Goal: Task Accomplishment & Management: Use online tool/utility

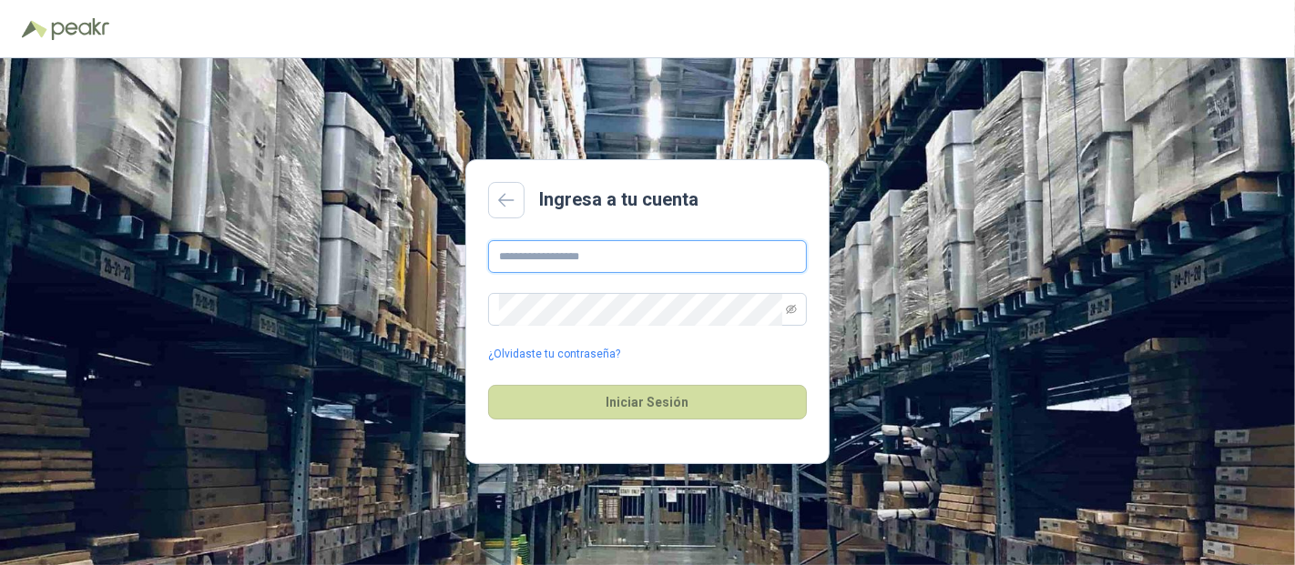
click at [594, 242] on input "text" at bounding box center [647, 256] width 319 height 33
type input "**********"
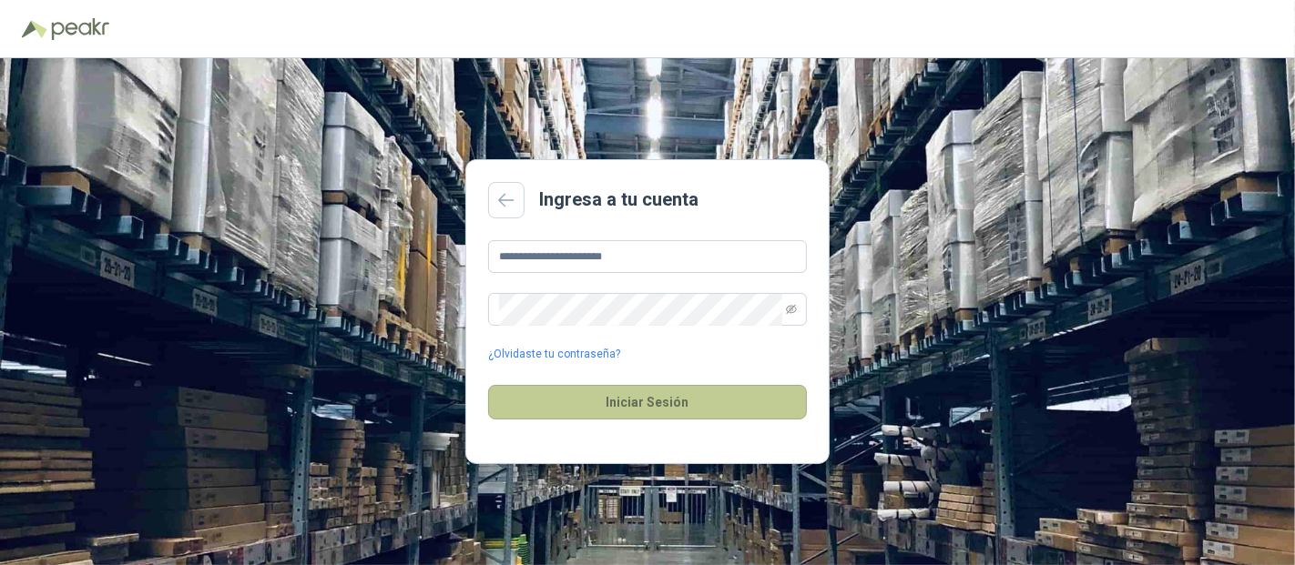
click at [576, 402] on button "Iniciar Sesión" at bounding box center [647, 402] width 319 height 35
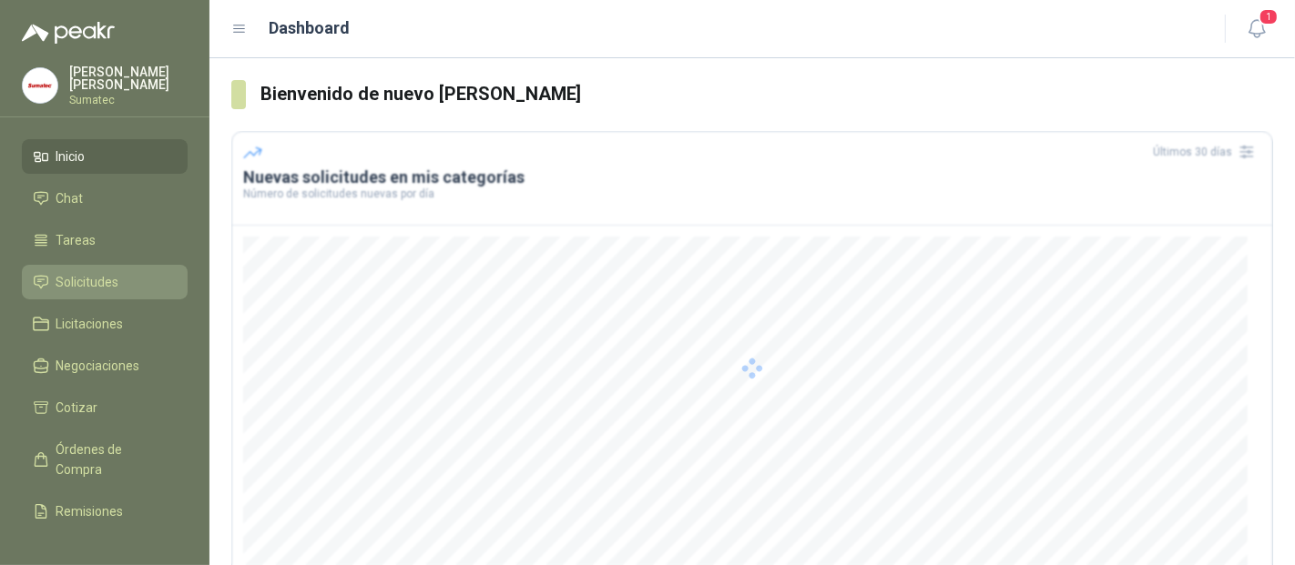
click at [94, 272] on span "Solicitudes" at bounding box center [87, 282] width 63 height 20
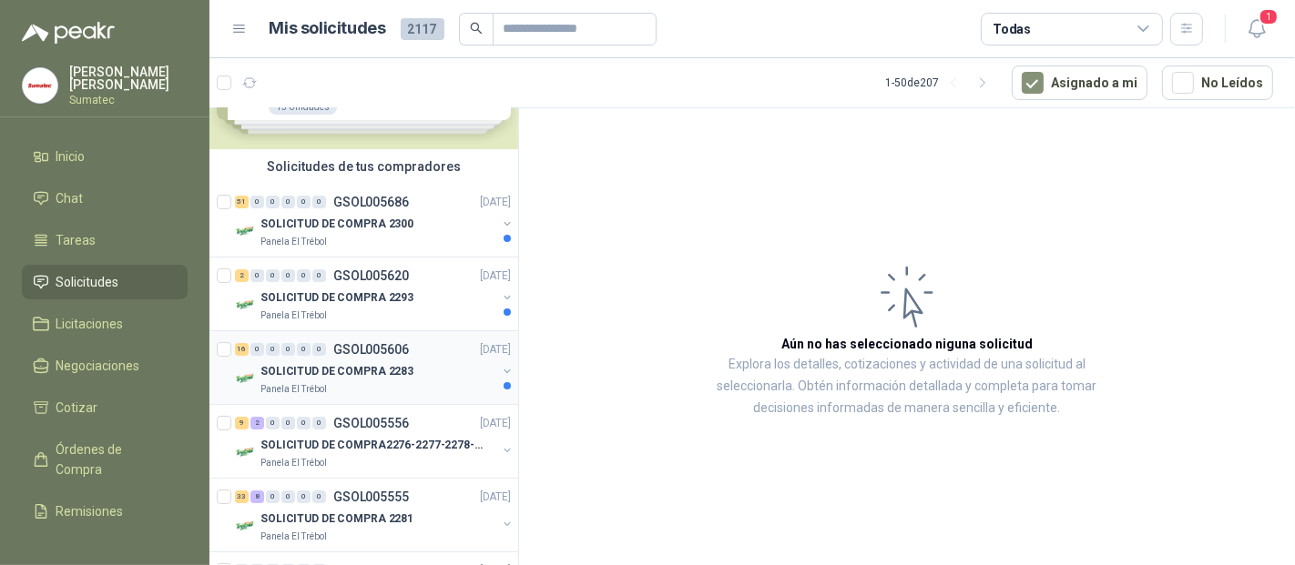
scroll to position [101, 0]
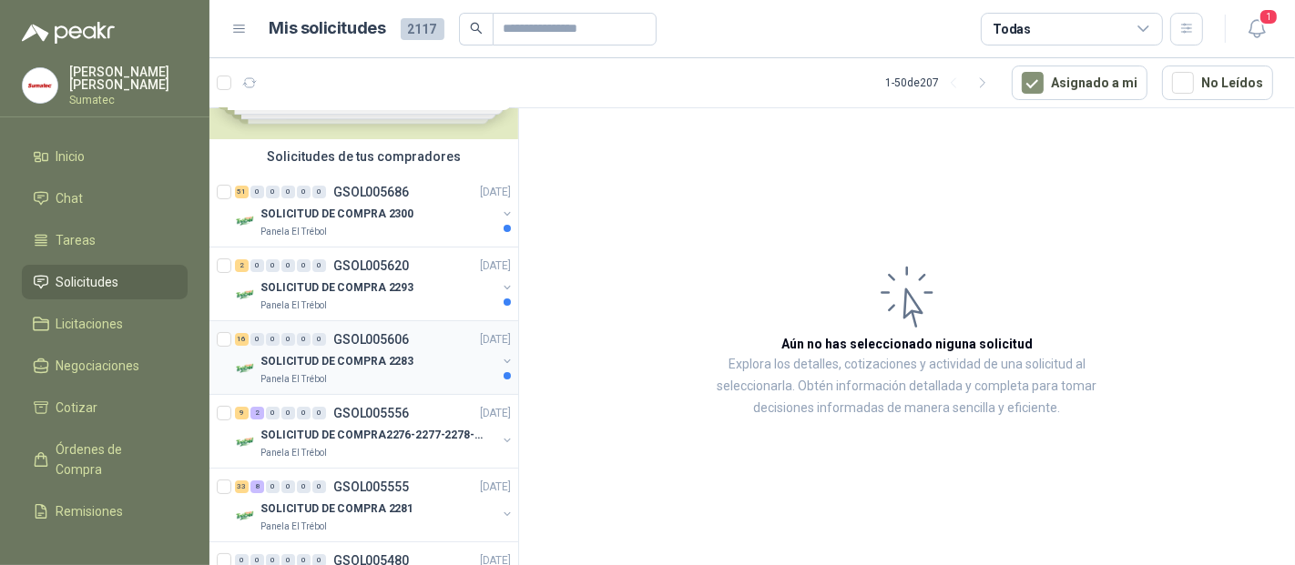
click at [369, 360] on p "SOLICITUD DE COMPRA 2283" at bounding box center [336, 361] width 153 height 17
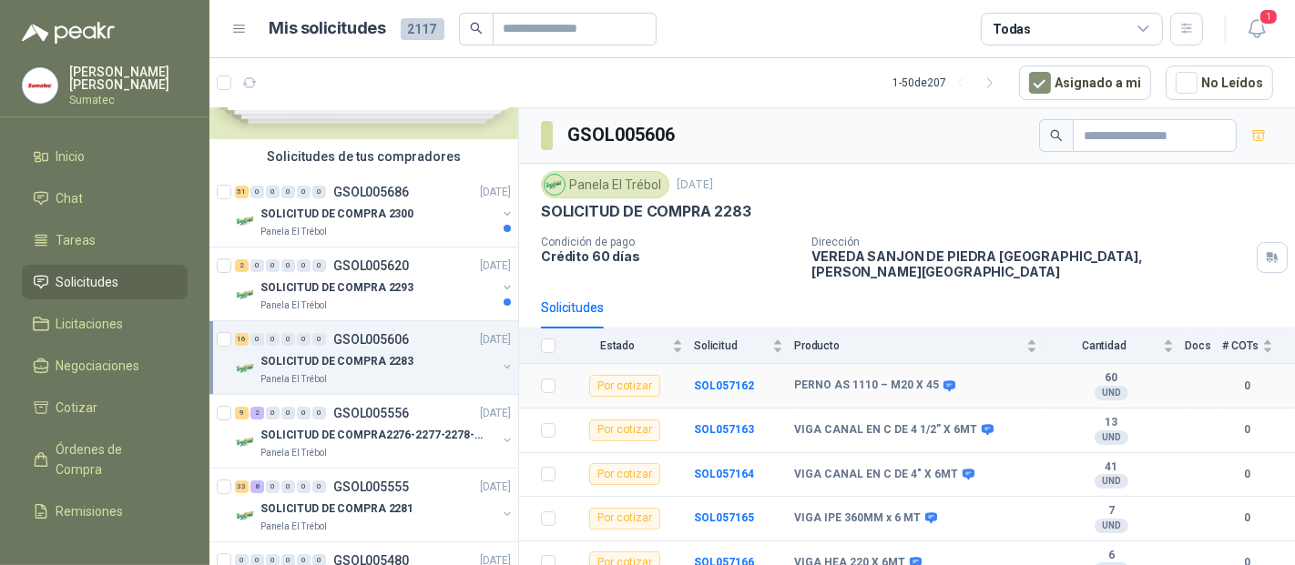
scroll to position [101, 0]
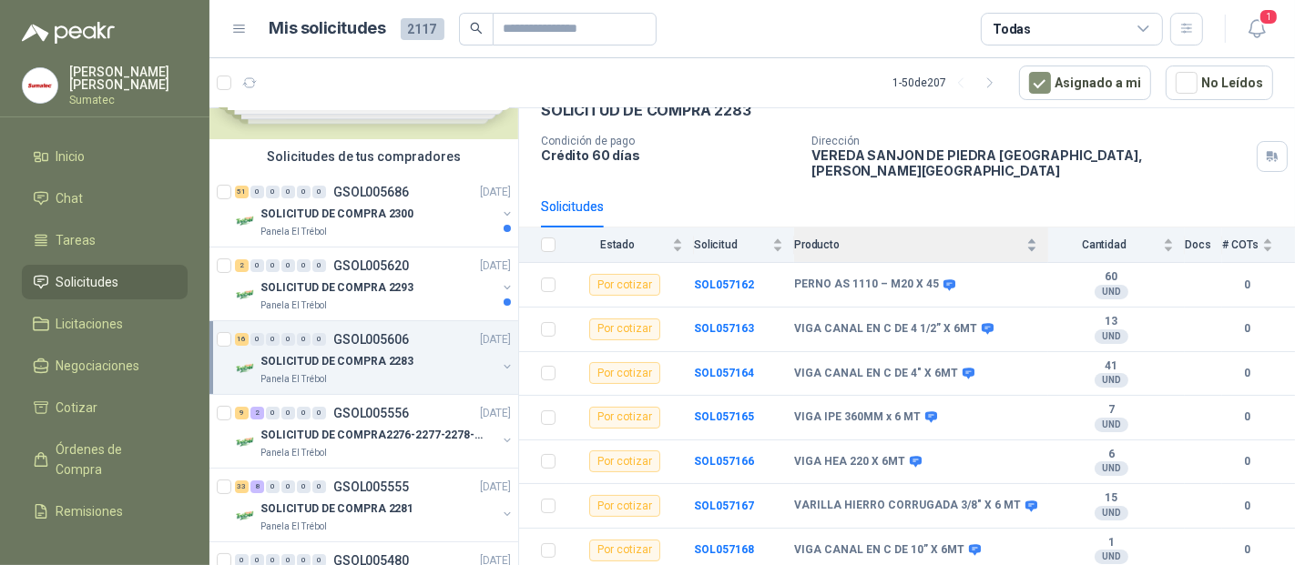
click at [881, 239] on span "Producto" at bounding box center [908, 245] width 229 height 13
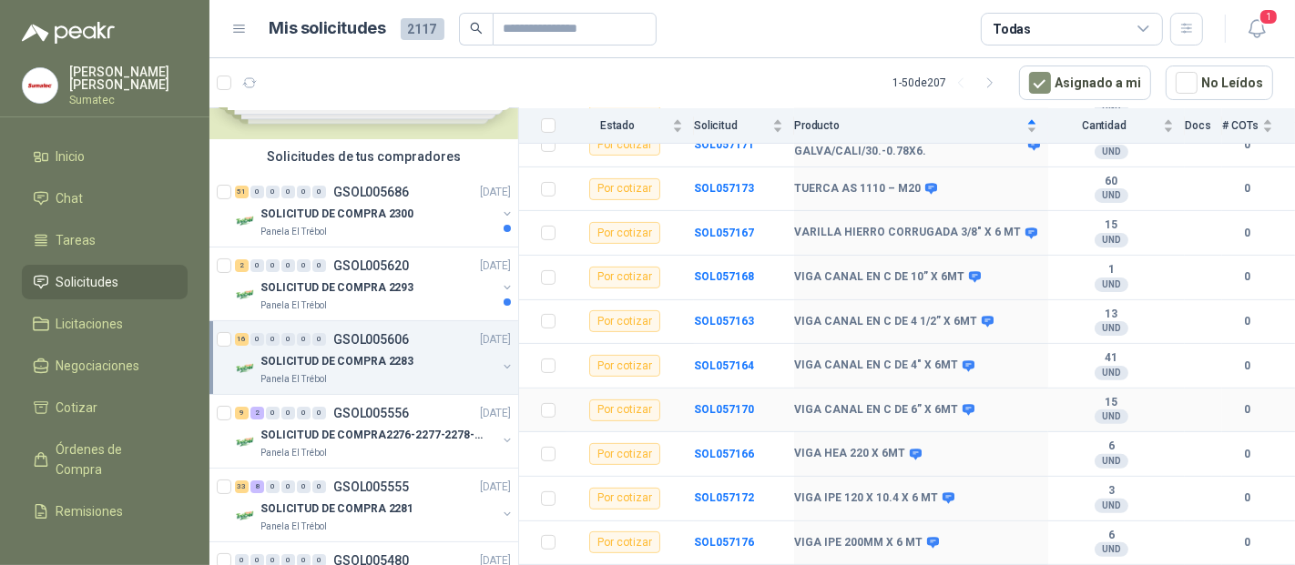
scroll to position [492, 0]
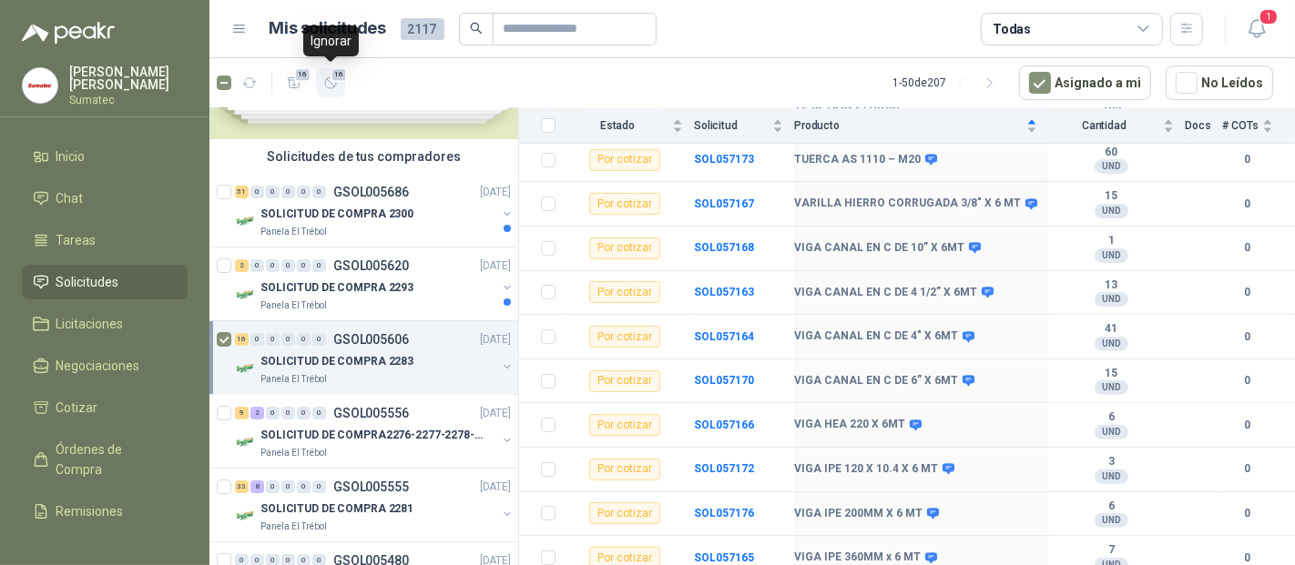
click at [335, 78] on span "16" at bounding box center [338, 74] width 17 height 15
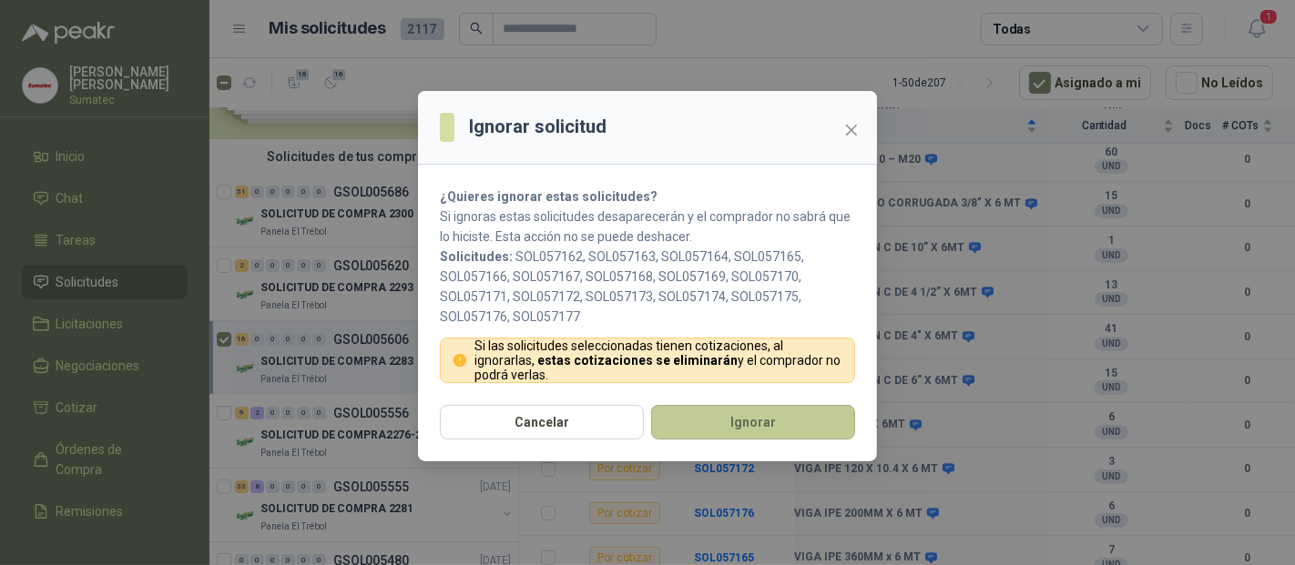
click at [706, 428] on button "Ignorar" at bounding box center [753, 422] width 204 height 35
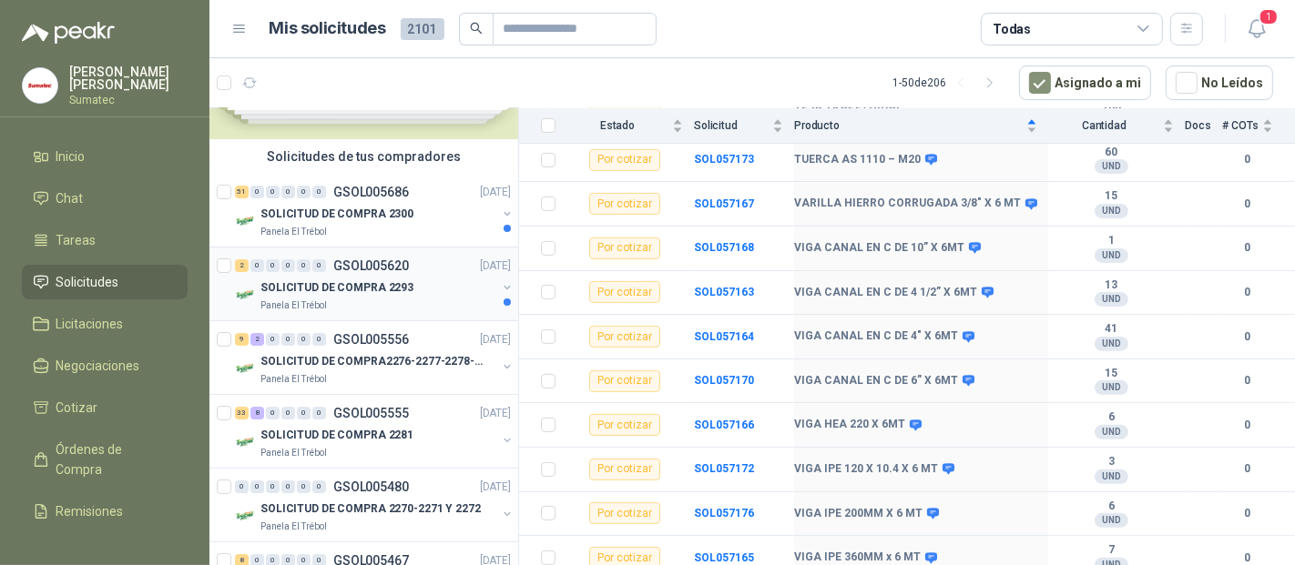
click at [368, 271] on div "2 0 0 0 0 0 GSOL005620 [DATE]" at bounding box center [375, 266] width 280 height 22
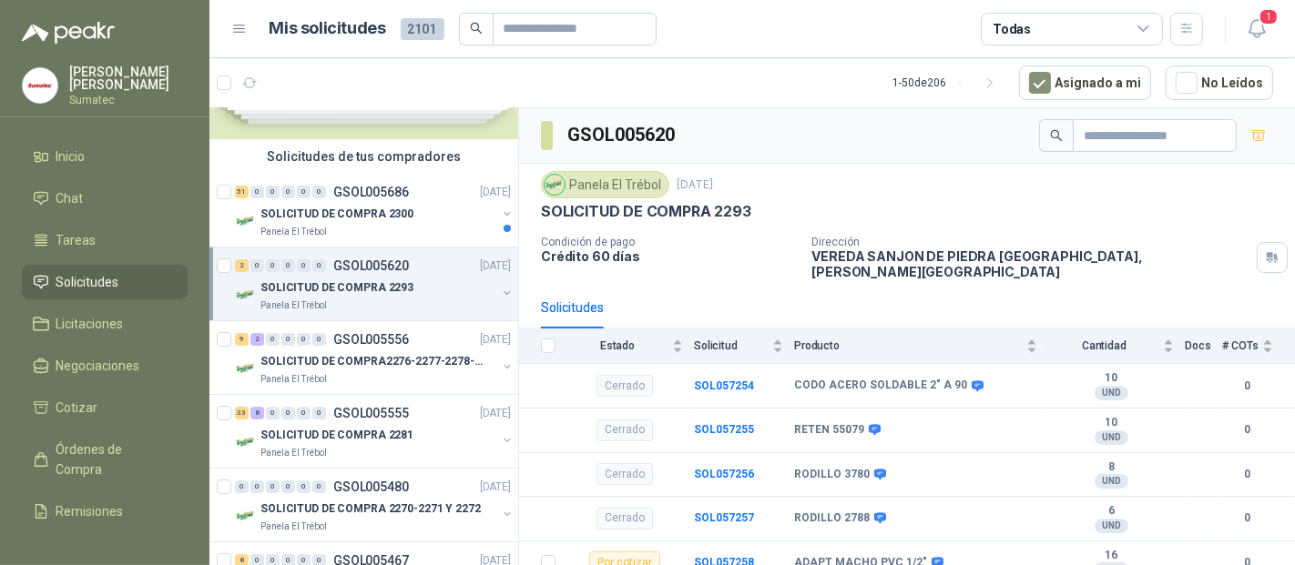
scroll to position [45, 0]
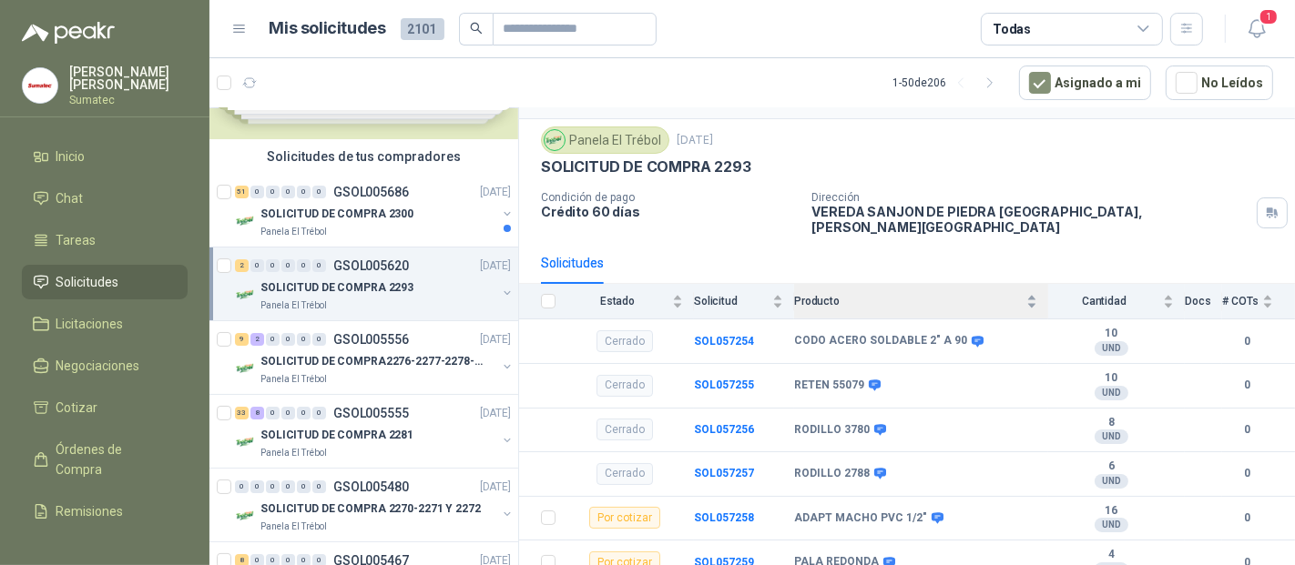
click at [884, 295] on span "Producto" at bounding box center [908, 301] width 229 height 13
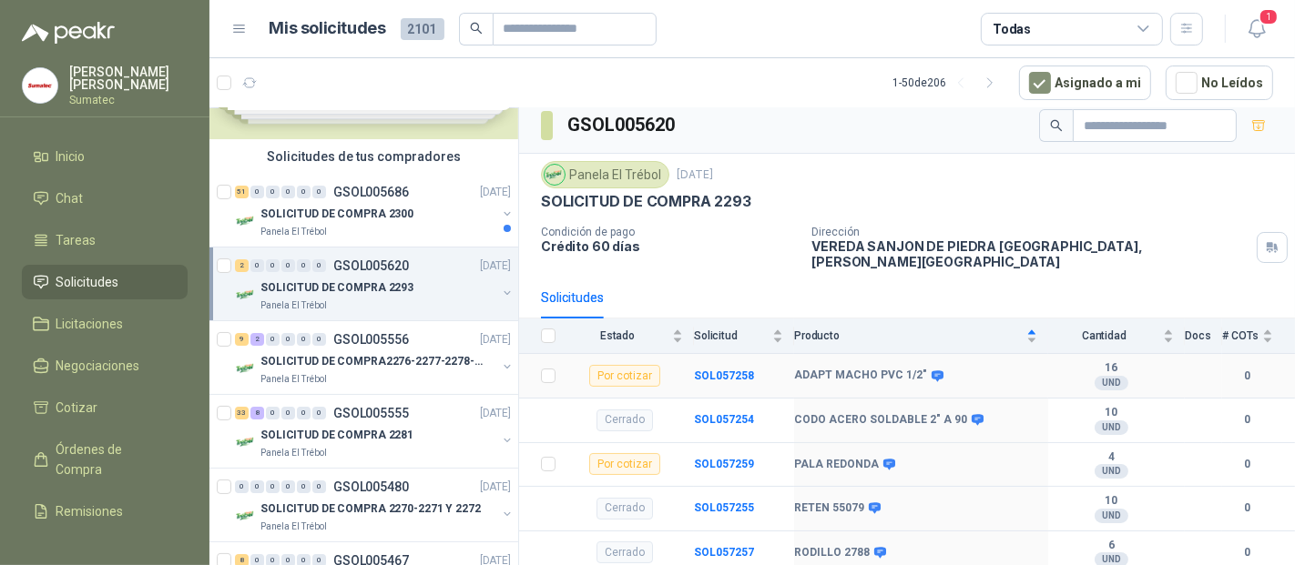
scroll to position [0, 0]
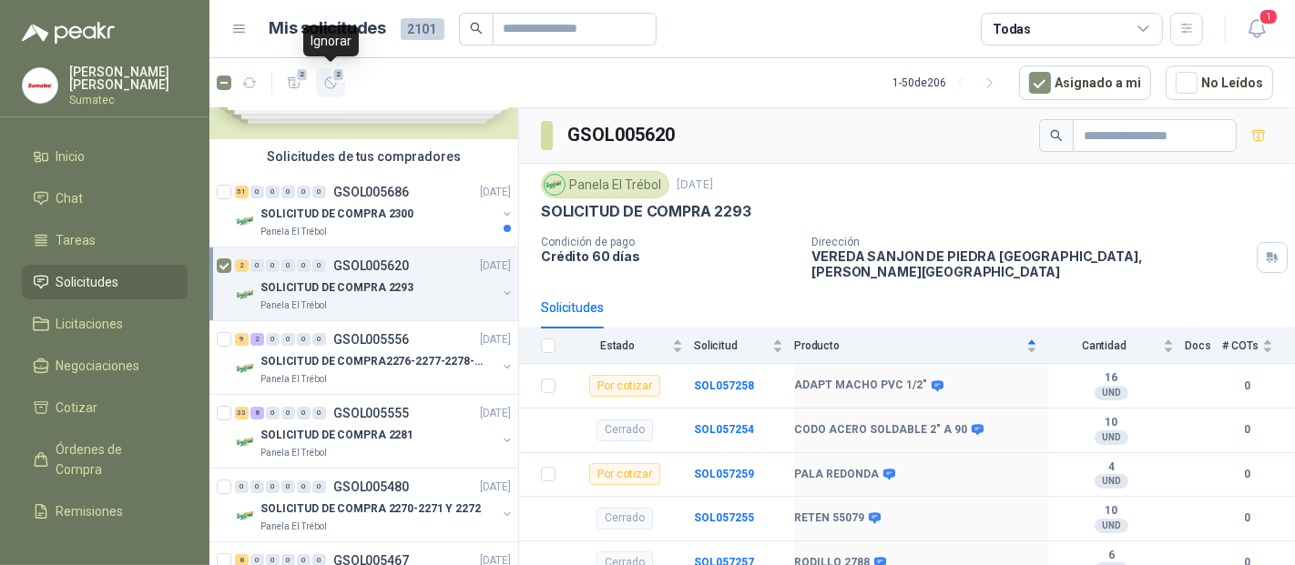
click at [327, 72] on button "2" at bounding box center [330, 82] width 29 height 29
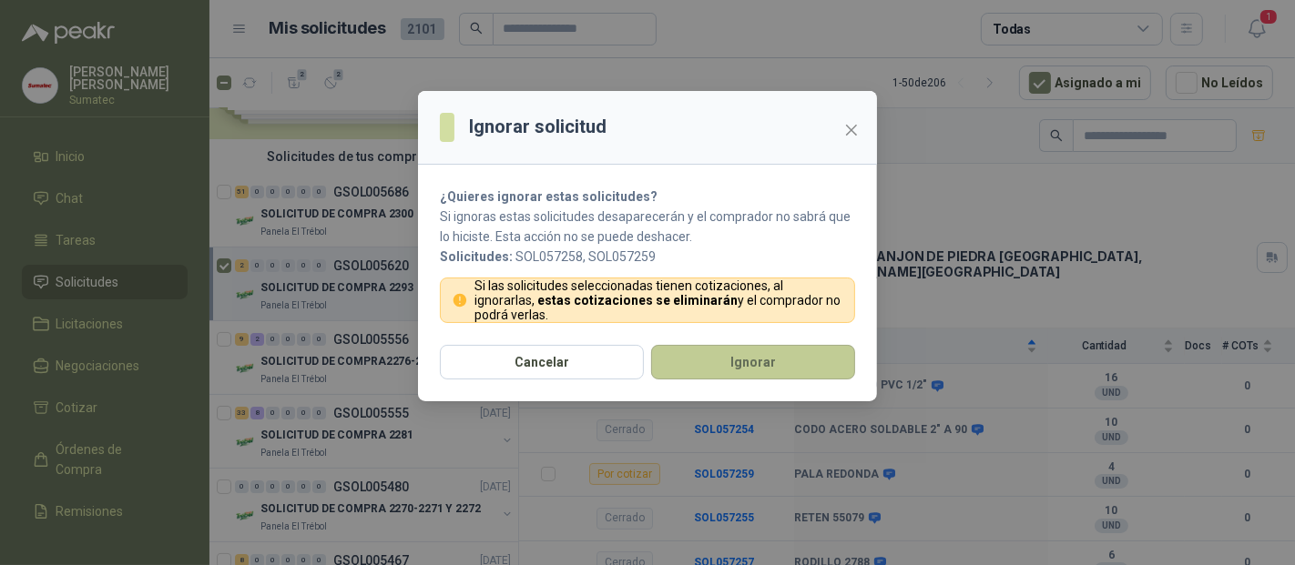
click at [740, 360] on button "Ignorar" at bounding box center [753, 362] width 204 height 35
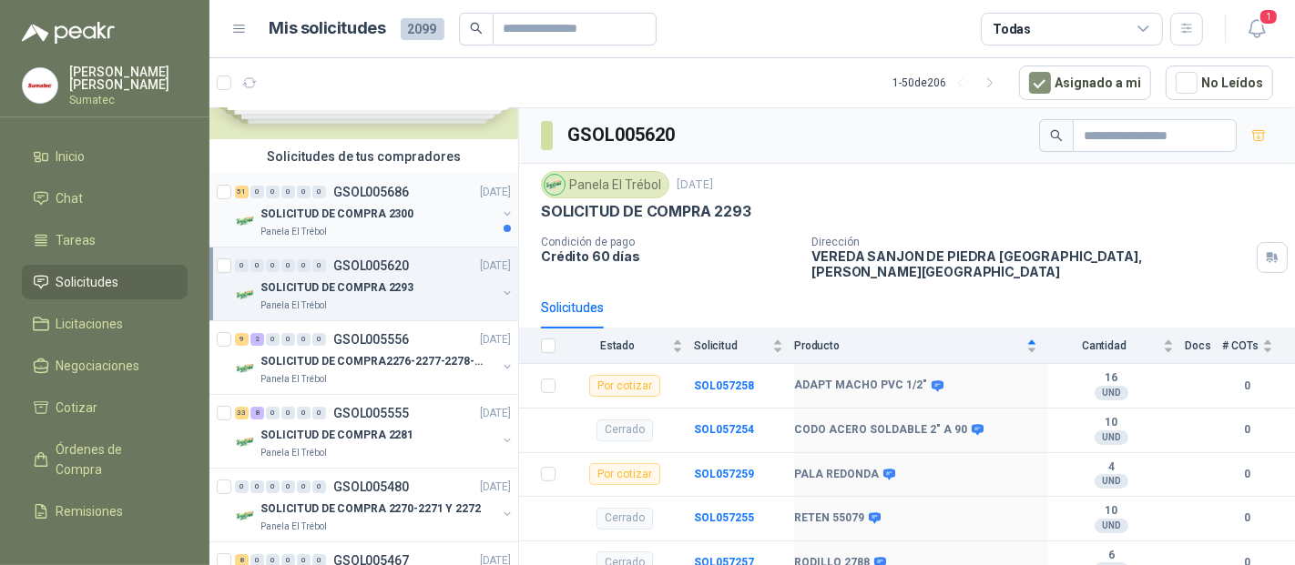
click at [425, 237] on div "Panela El Trébol" at bounding box center [378, 232] width 236 height 15
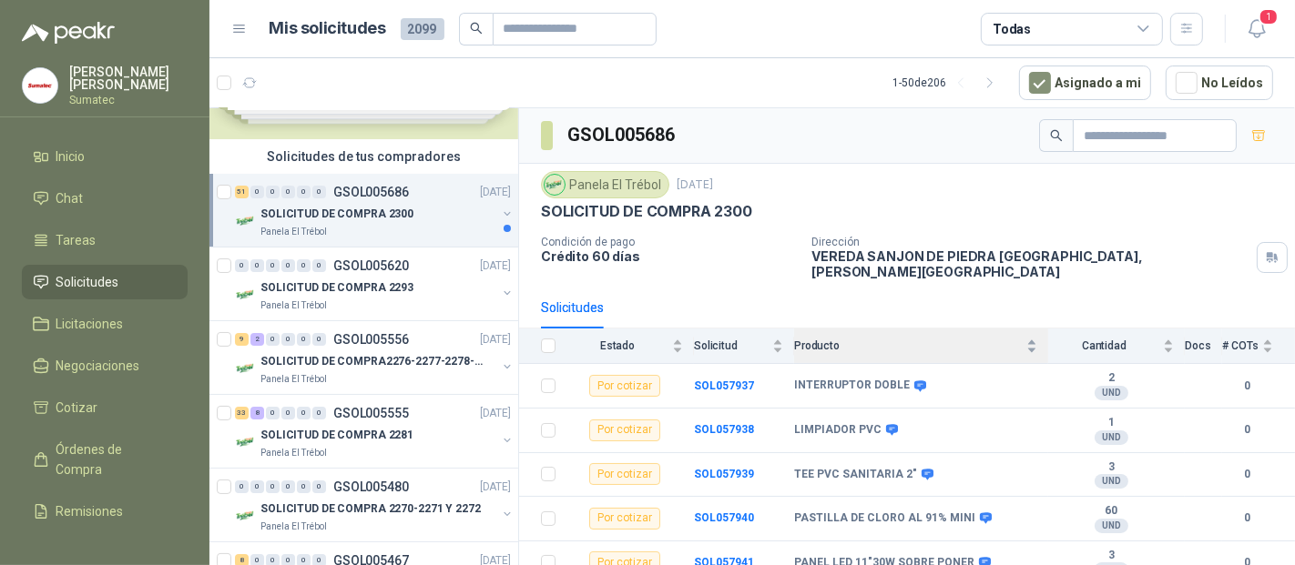
click at [908, 337] on div "Producto" at bounding box center [915, 346] width 243 height 18
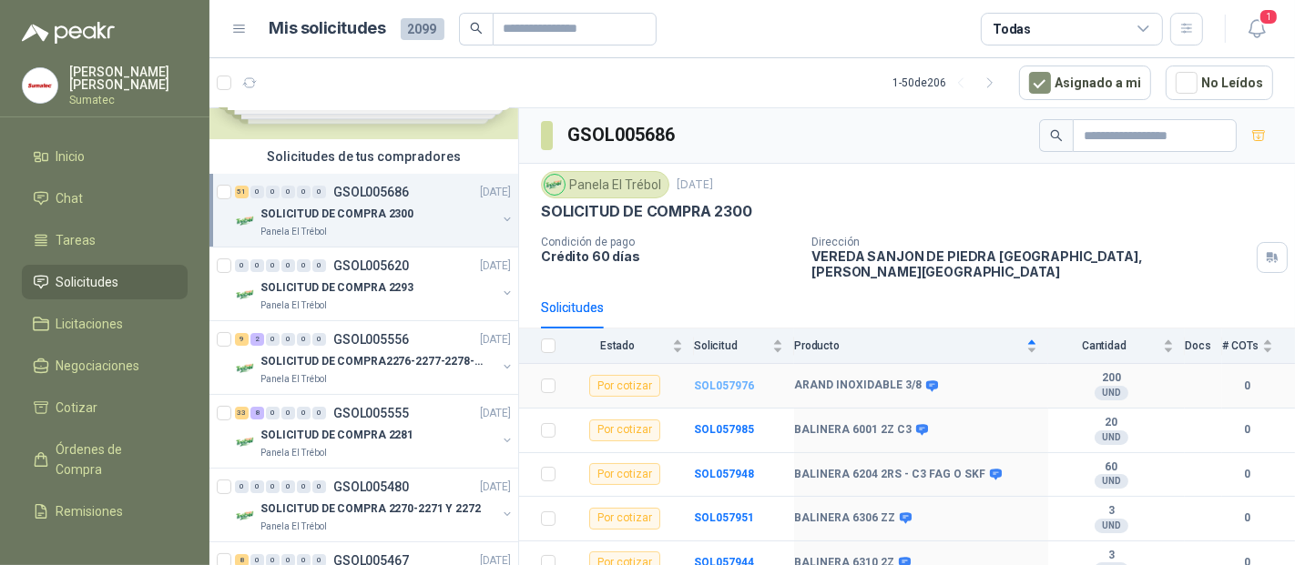
click at [733, 380] on b "SOL057976" at bounding box center [724, 386] width 60 height 13
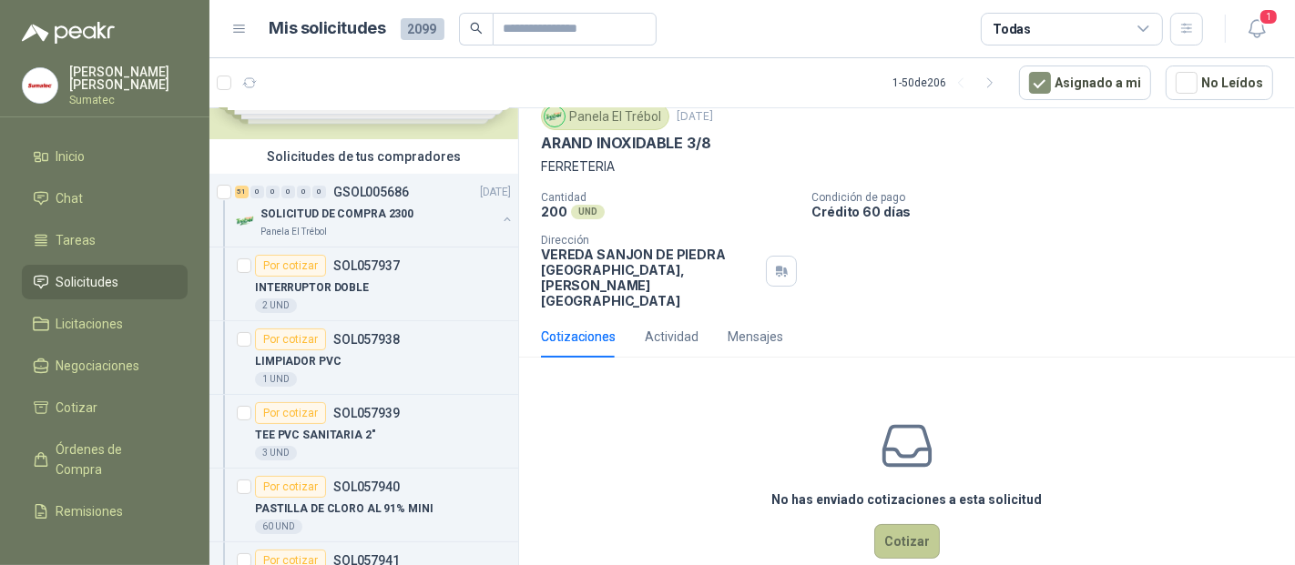
click at [893, 524] on button "Cotizar" at bounding box center [907, 541] width 66 height 35
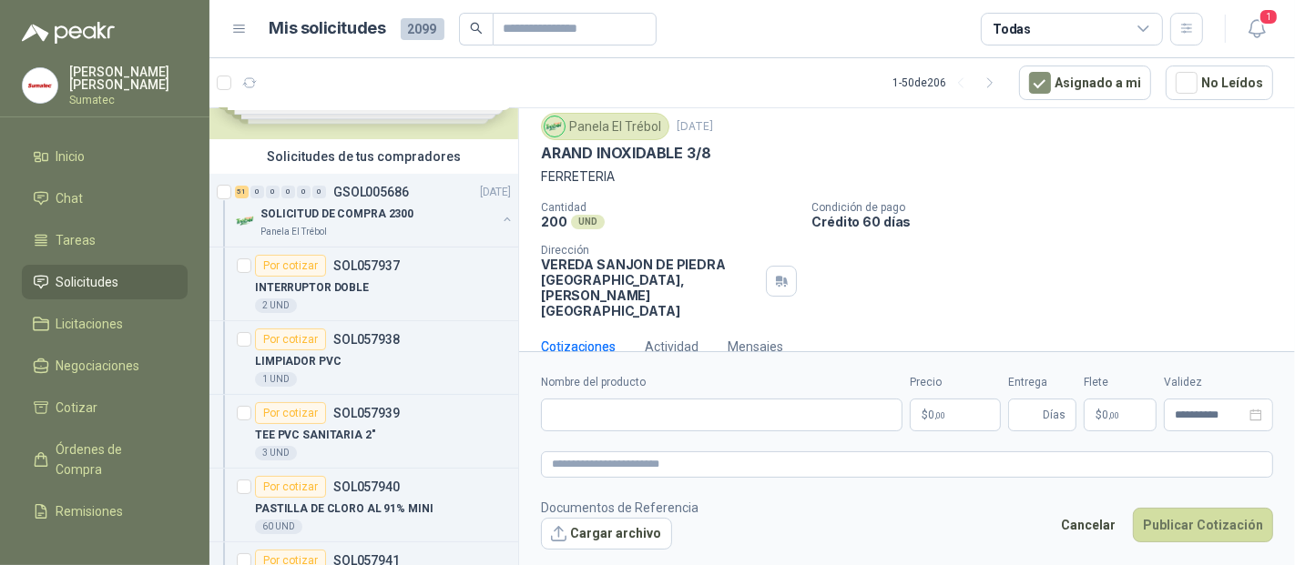
scroll to position [53, 0]
click at [641, 410] on input "Nombre del producto" at bounding box center [721, 415] width 361 height 33
type input "****"
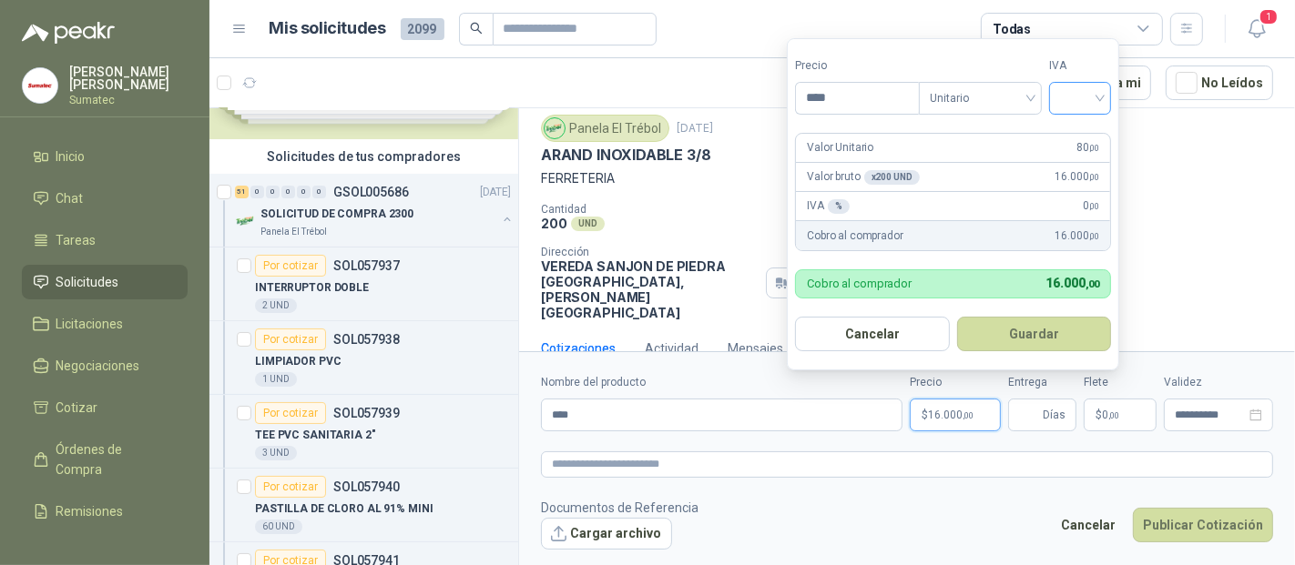
type input "****"
click at [1100, 88] on input "search" at bounding box center [1080, 96] width 40 height 27
click at [1081, 137] on div "19%" at bounding box center [1085, 137] width 34 height 20
click at [1025, 336] on button "Guardar" at bounding box center [1037, 334] width 157 height 35
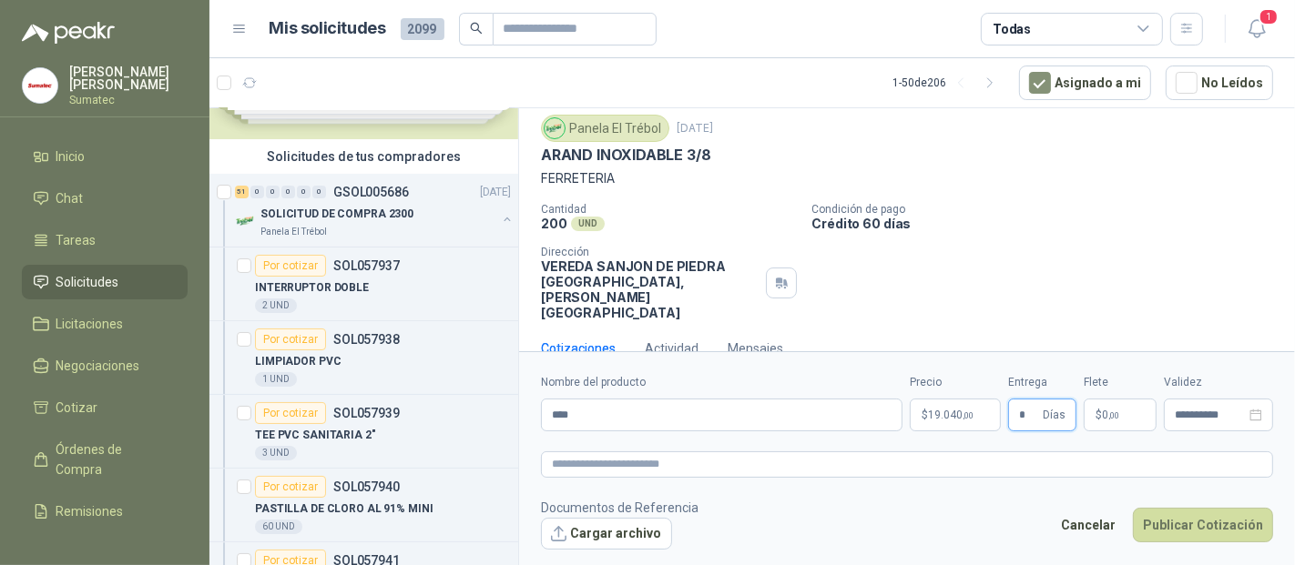
type input "*"
click at [1137, 420] on p "$ 0 ,00" at bounding box center [1119, 415] width 73 height 33
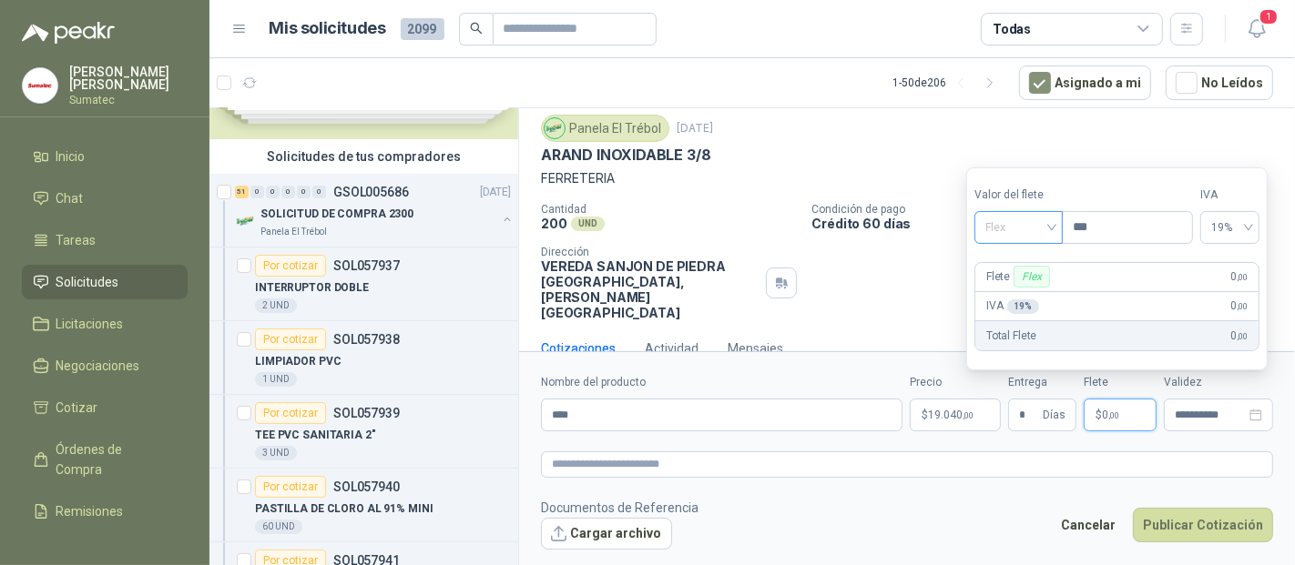
click at [1034, 227] on span "Flex" at bounding box center [1018, 227] width 66 height 27
click at [1022, 290] on div "Incluido" at bounding box center [1020, 296] width 63 height 20
click at [1154, 444] on form "**********" at bounding box center [907, 461] width 776 height 220
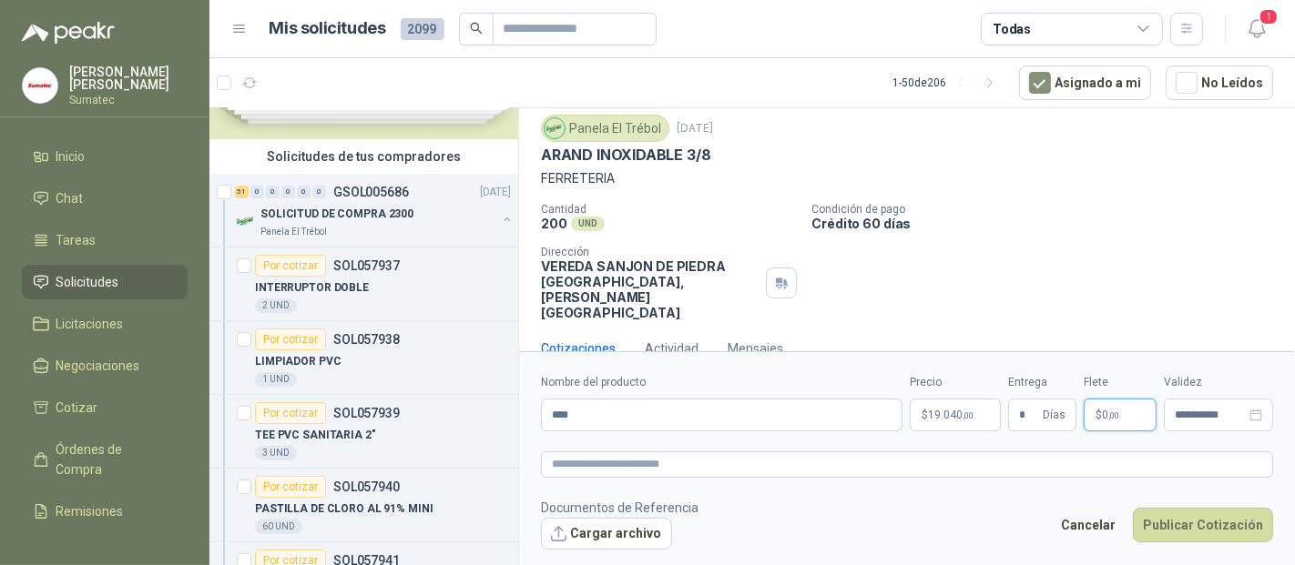
click at [1123, 417] on p "$ 0 ,00" at bounding box center [1119, 415] width 73 height 33
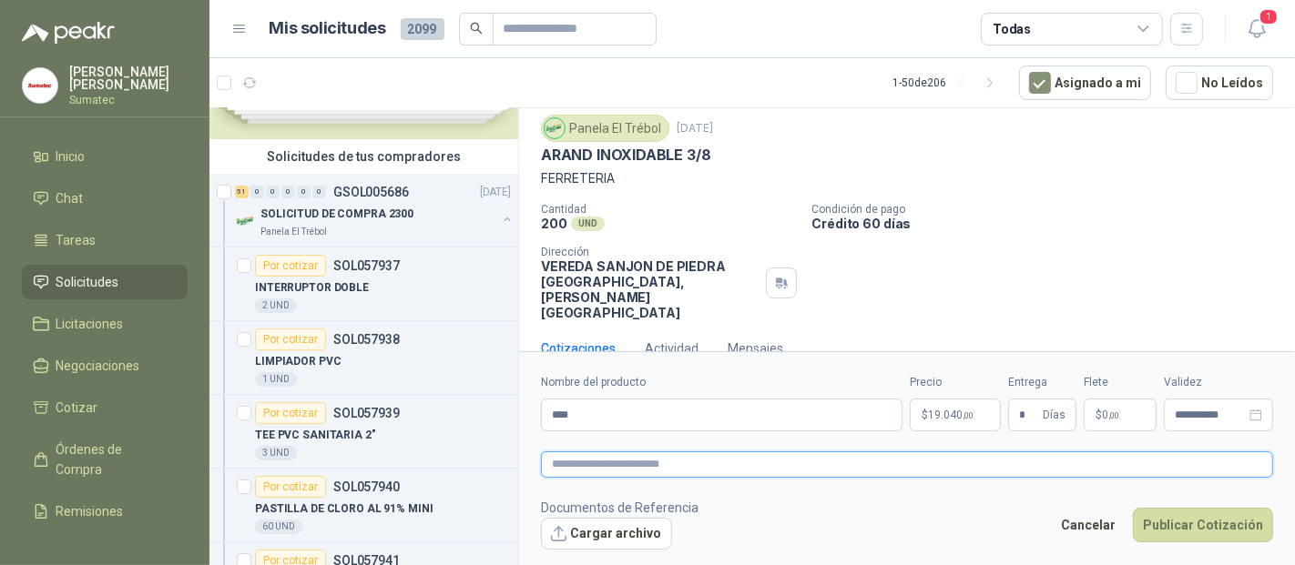
click at [1227, 452] on textarea at bounding box center [907, 464] width 732 height 25
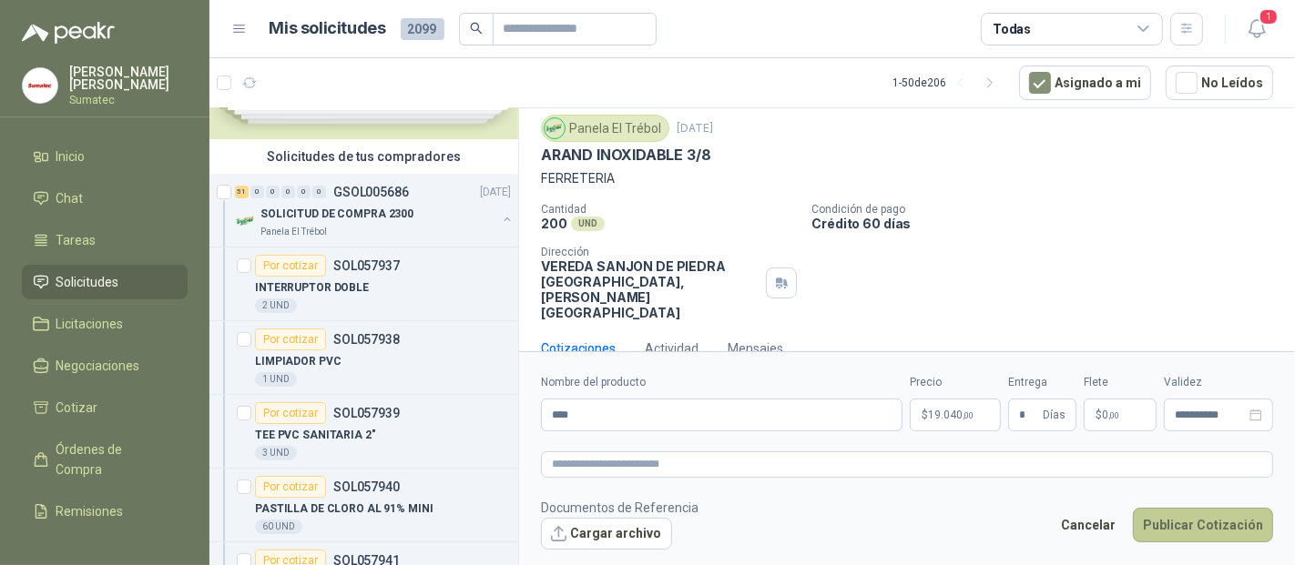
click at [1192, 537] on button "Publicar Cotización" at bounding box center [1203, 525] width 140 height 35
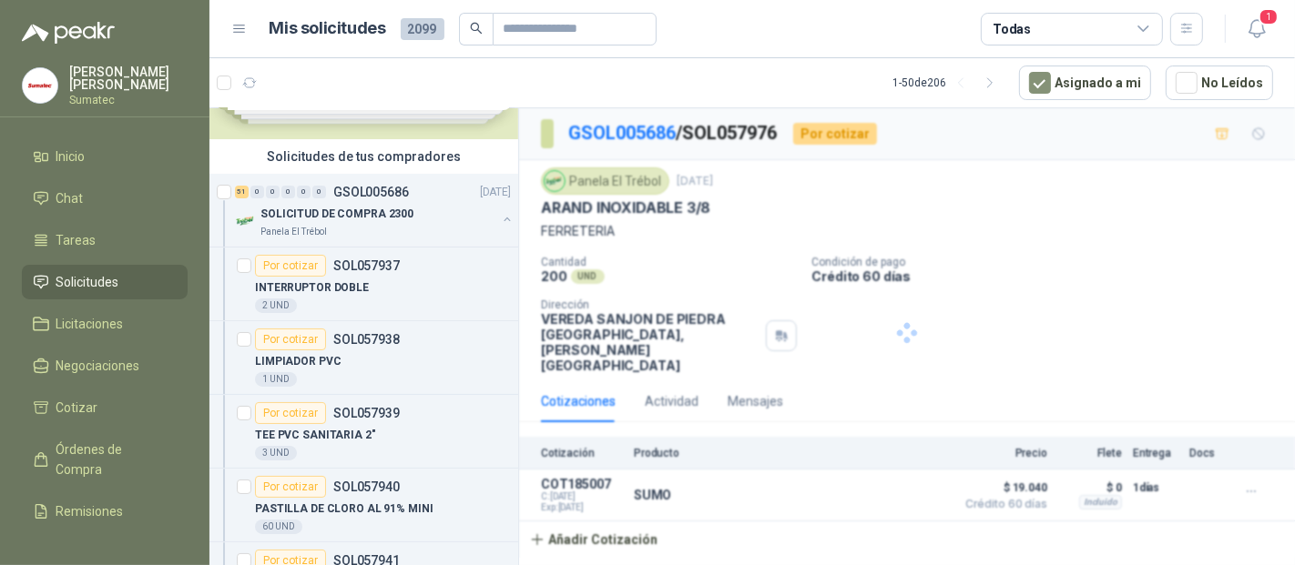
scroll to position [0, 0]
click at [390, 201] on div "50 1 0 0 0 0 GSOL005686 [DATE]" at bounding box center [375, 192] width 280 height 22
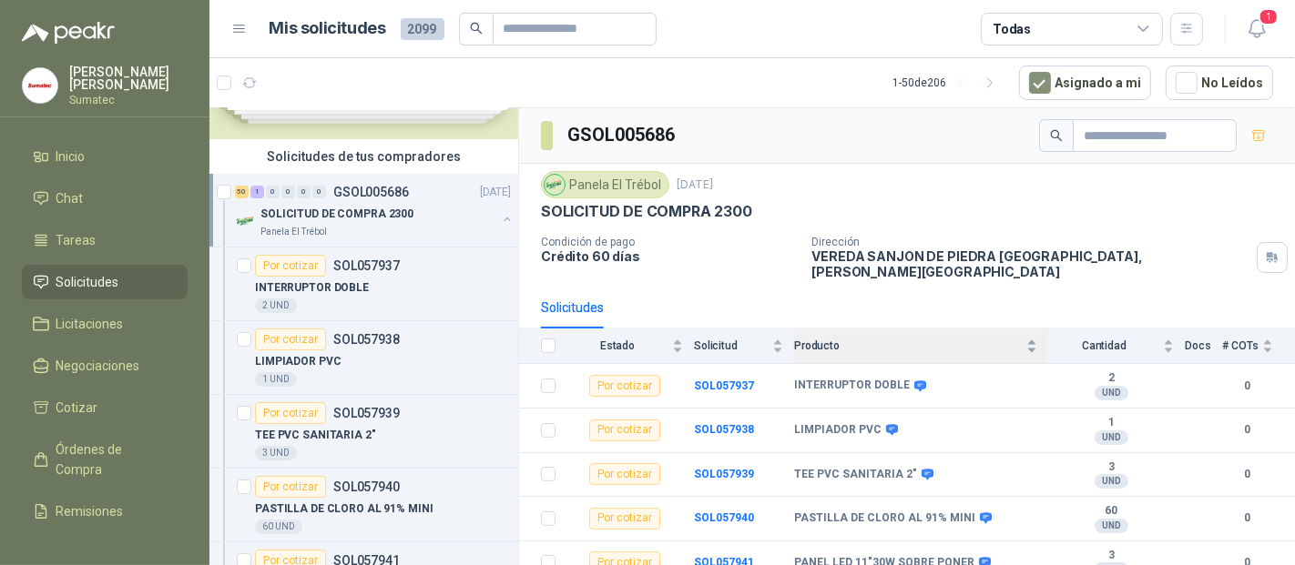
click at [874, 340] on span "Producto" at bounding box center [908, 346] width 229 height 13
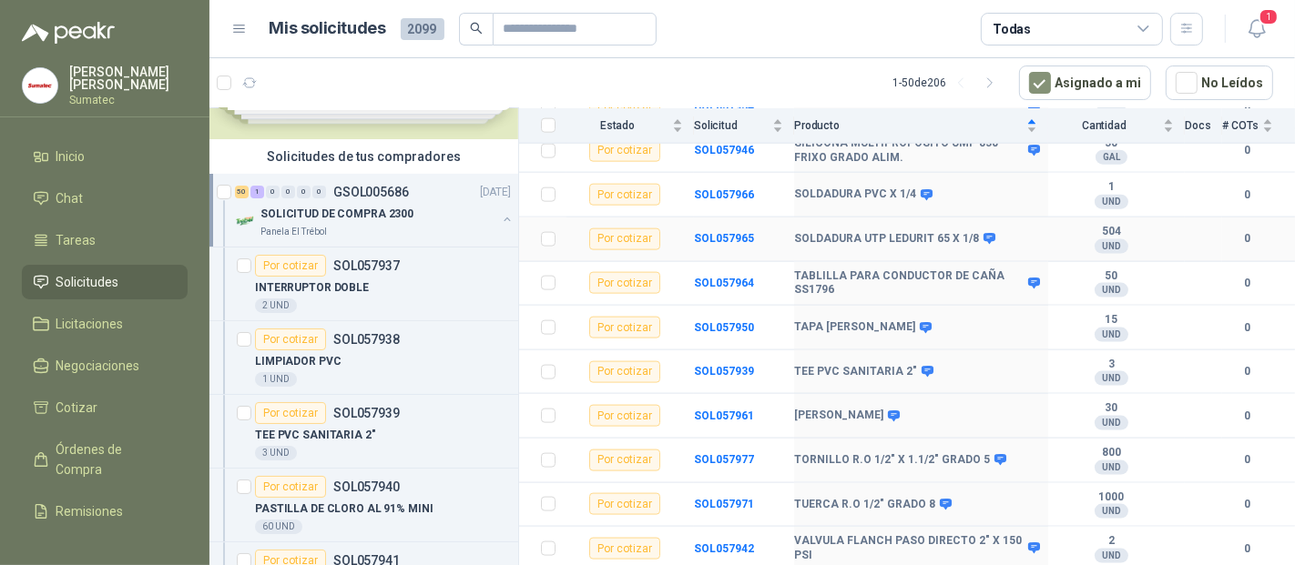
scroll to position [2068, 0]
click at [744, 459] on b "SOL057977" at bounding box center [724, 459] width 60 height 13
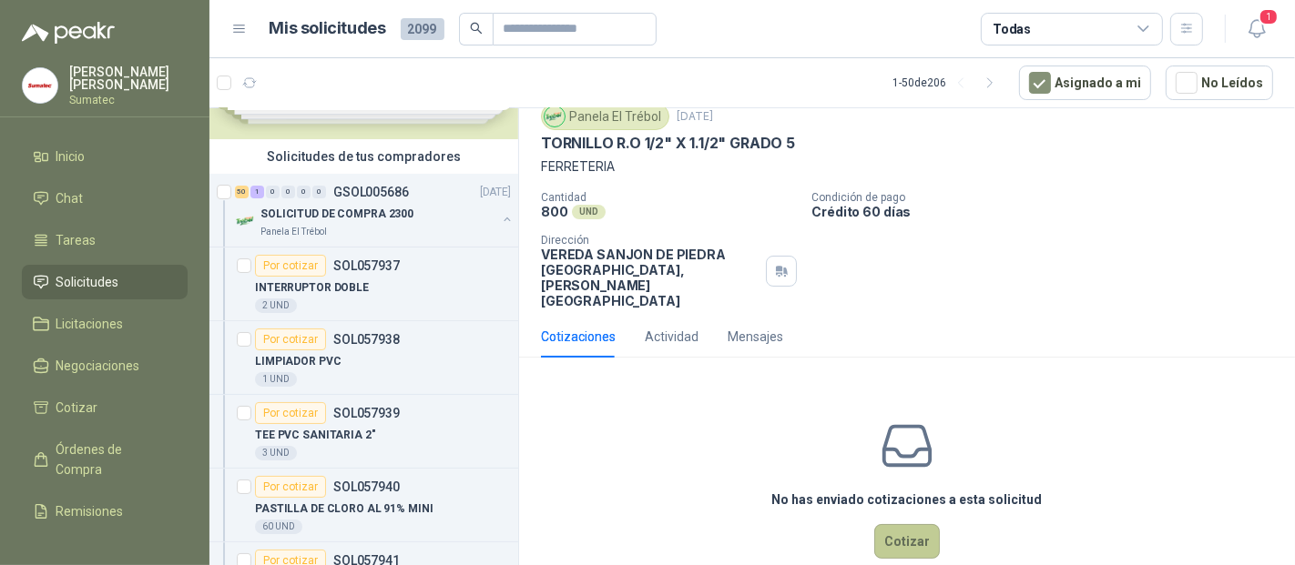
click at [893, 524] on button "Cotizar" at bounding box center [907, 541] width 66 height 35
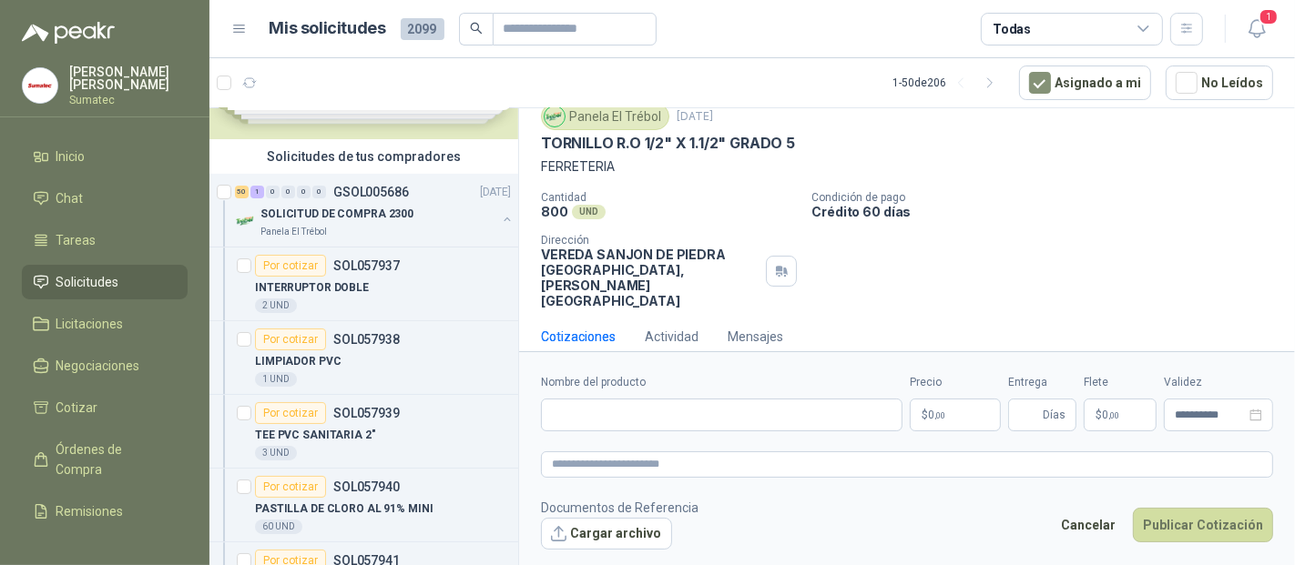
scroll to position [53, 0]
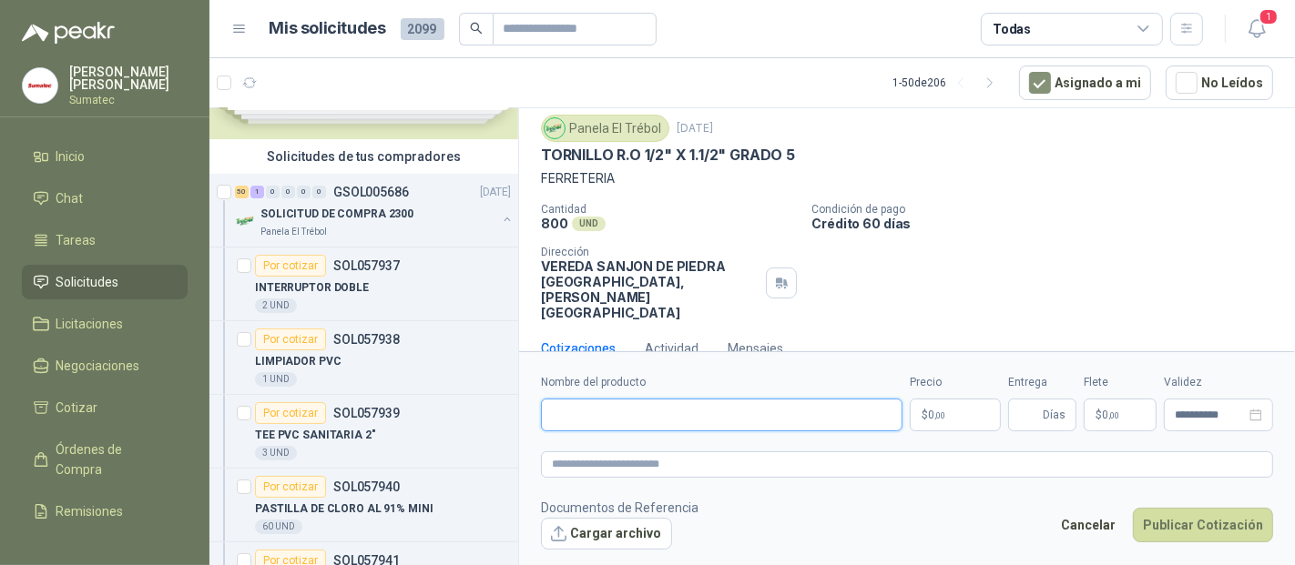
click at [557, 409] on input "Nombre del producto" at bounding box center [721, 415] width 361 height 33
type input "****"
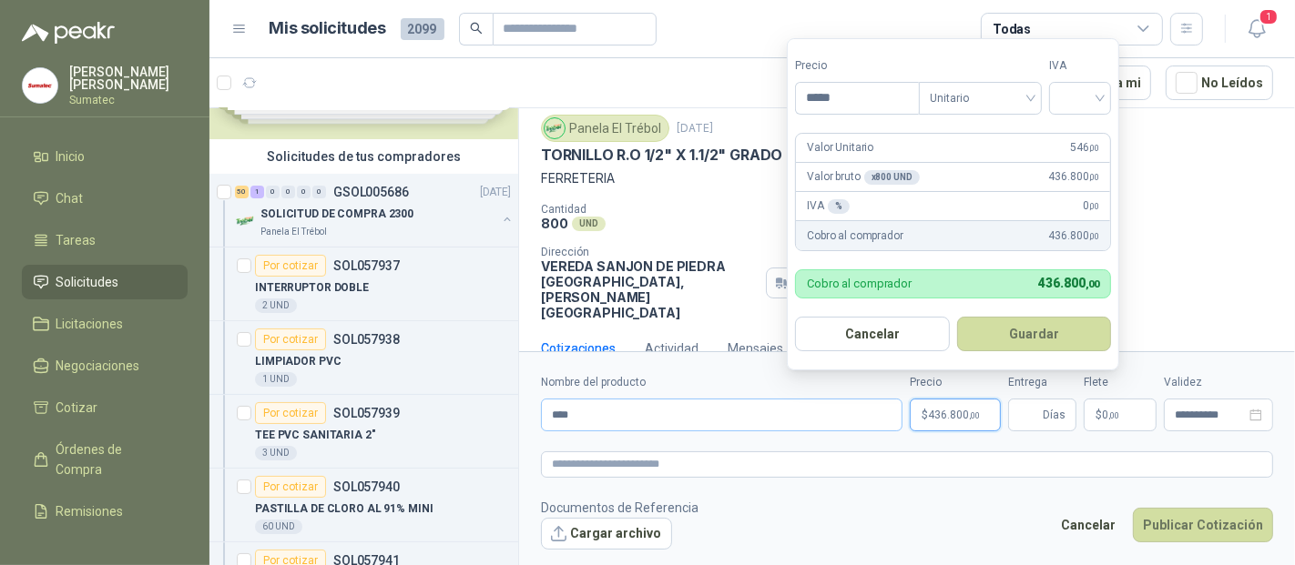
type input "*****"
click at [1090, 101] on input "search" at bounding box center [1080, 96] width 40 height 27
click at [1082, 141] on div "19%" at bounding box center [1085, 137] width 34 height 20
click at [1061, 332] on button "Guardar" at bounding box center [1037, 334] width 157 height 35
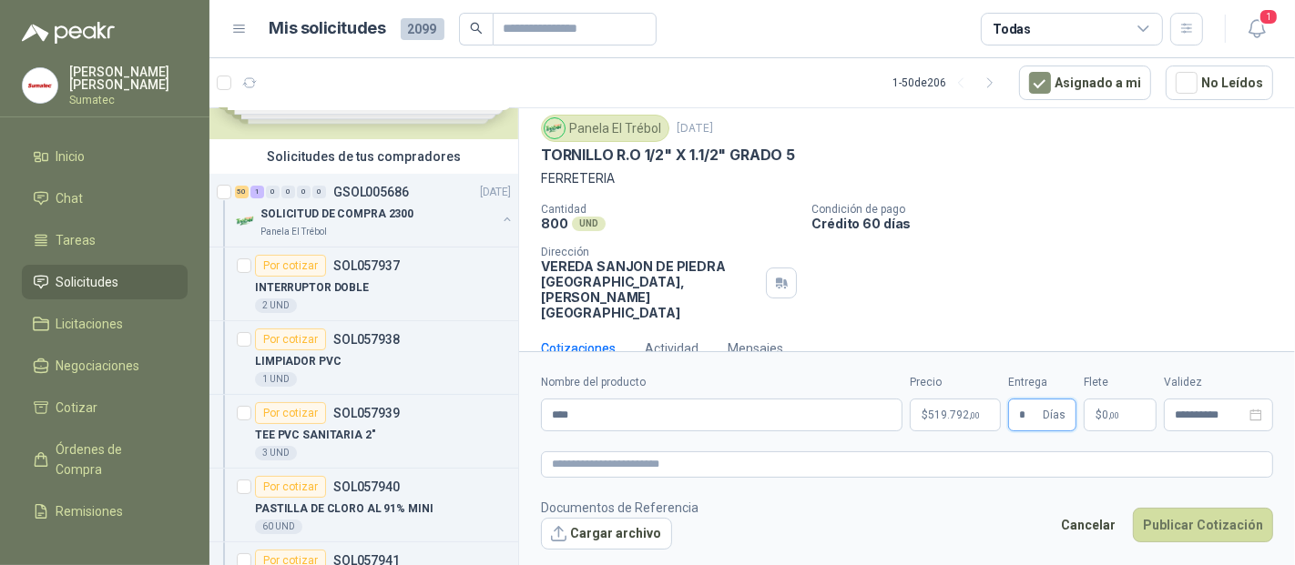
type input "*"
click at [1147, 416] on p "$ 0 ,00" at bounding box center [1119, 415] width 73 height 33
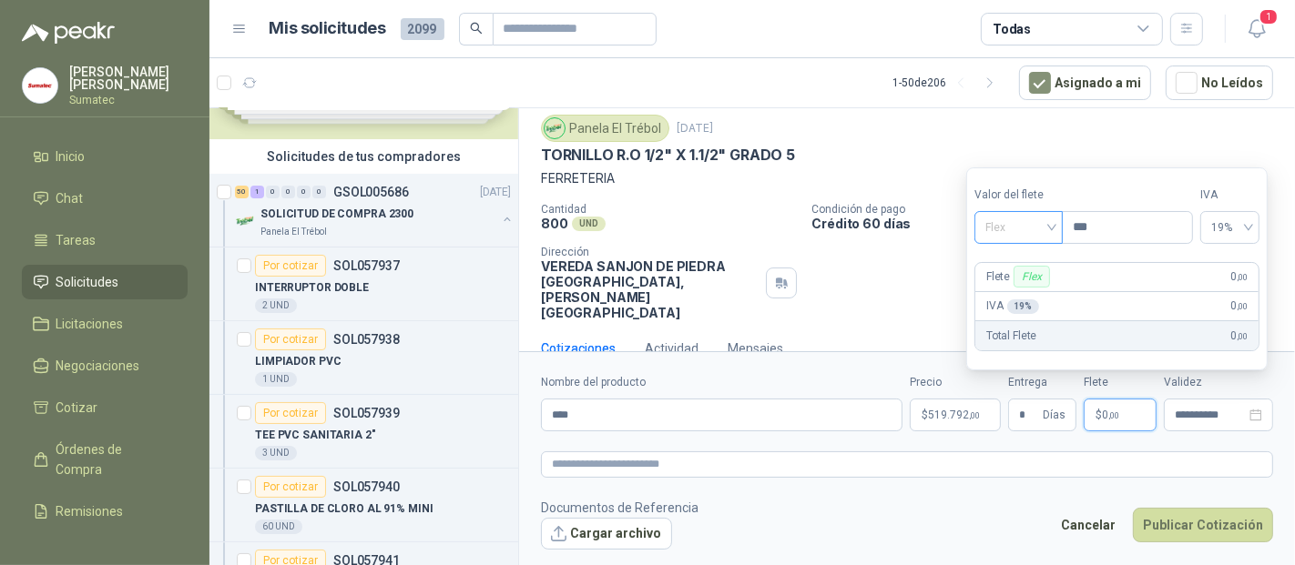
click at [1022, 222] on span "Flex" at bounding box center [1018, 227] width 66 height 27
click at [1006, 298] on div "Incluido" at bounding box center [1020, 296] width 63 height 20
click at [1202, 535] on button "Publicar Cotización" at bounding box center [1203, 525] width 140 height 35
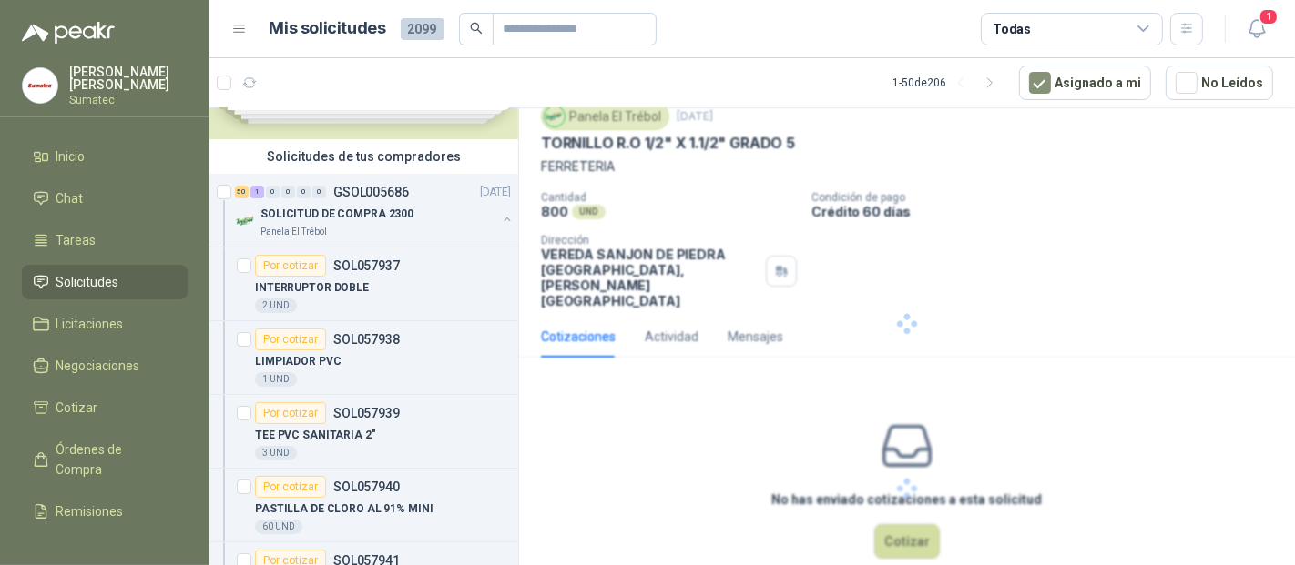
scroll to position [0, 0]
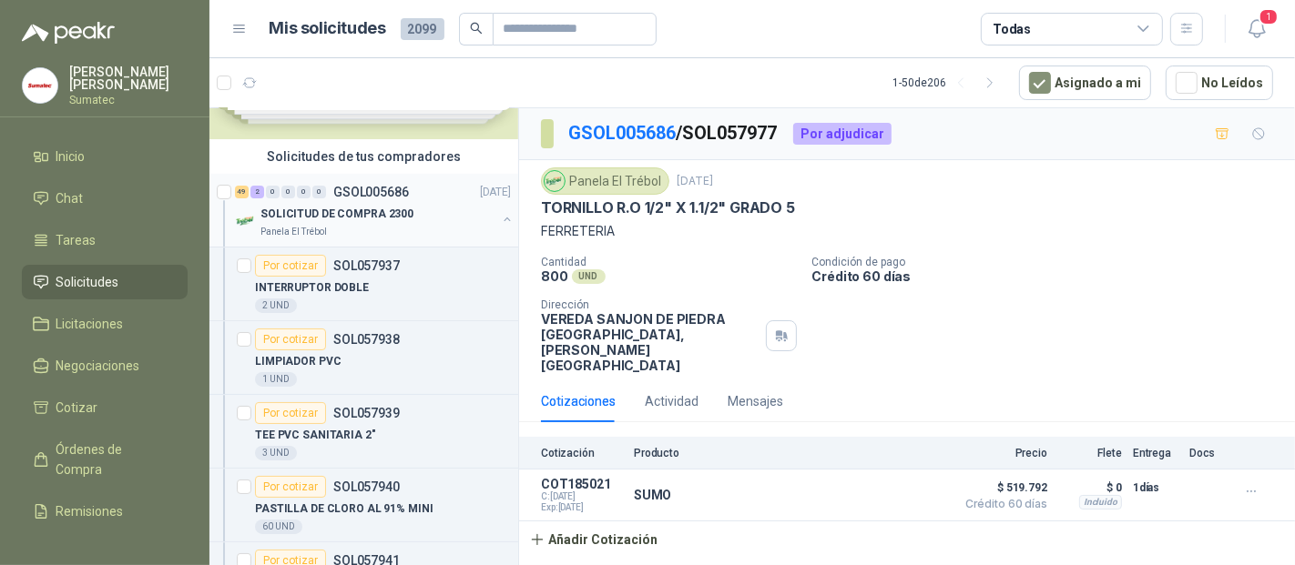
click at [364, 200] on div "49 2 0 0 0 0 GSOL005686 [DATE]" at bounding box center [375, 192] width 280 height 22
